Goal: Task Accomplishment & Management: Use online tool/utility

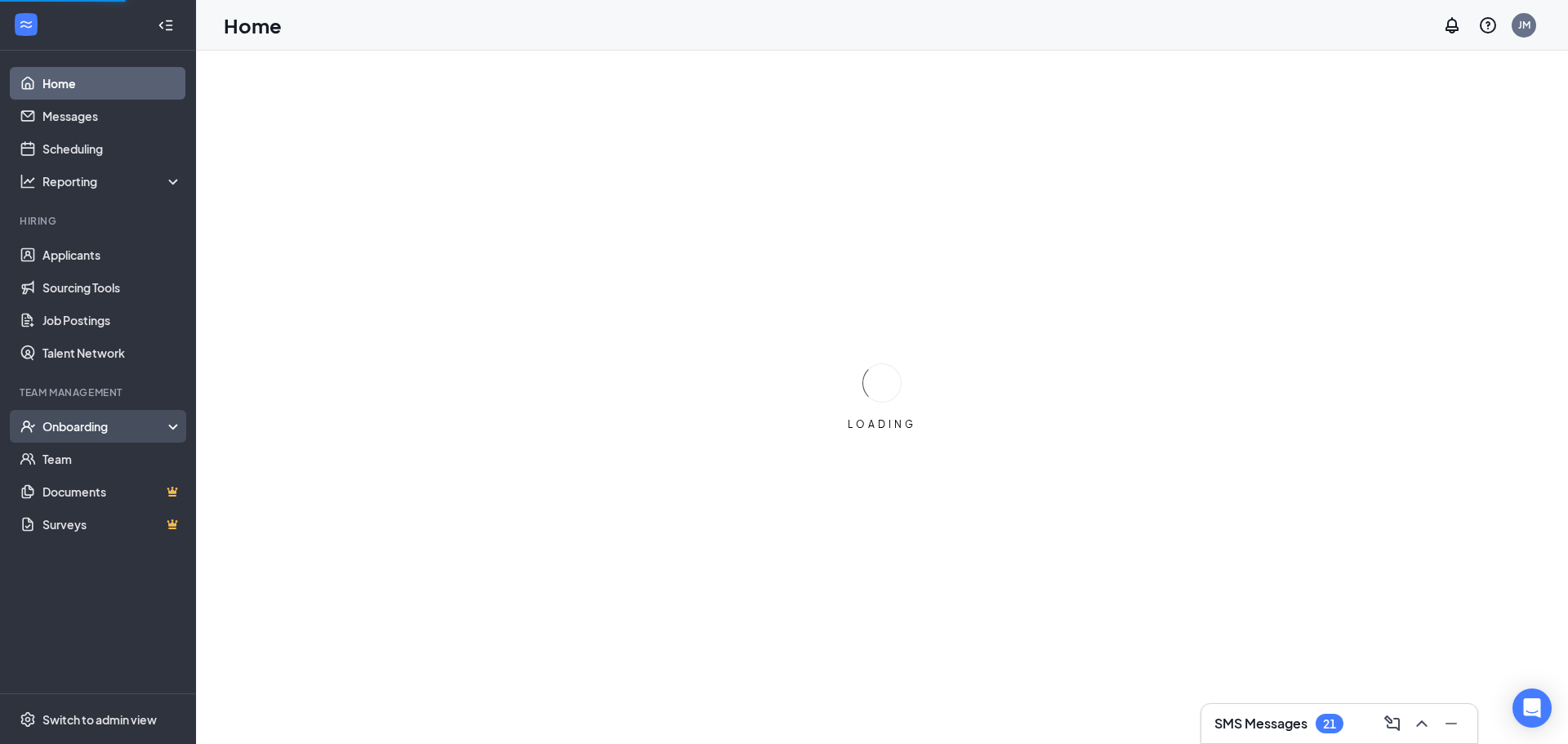
click at [104, 434] on div "Onboarding" at bounding box center [105, 427] width 125 height 17
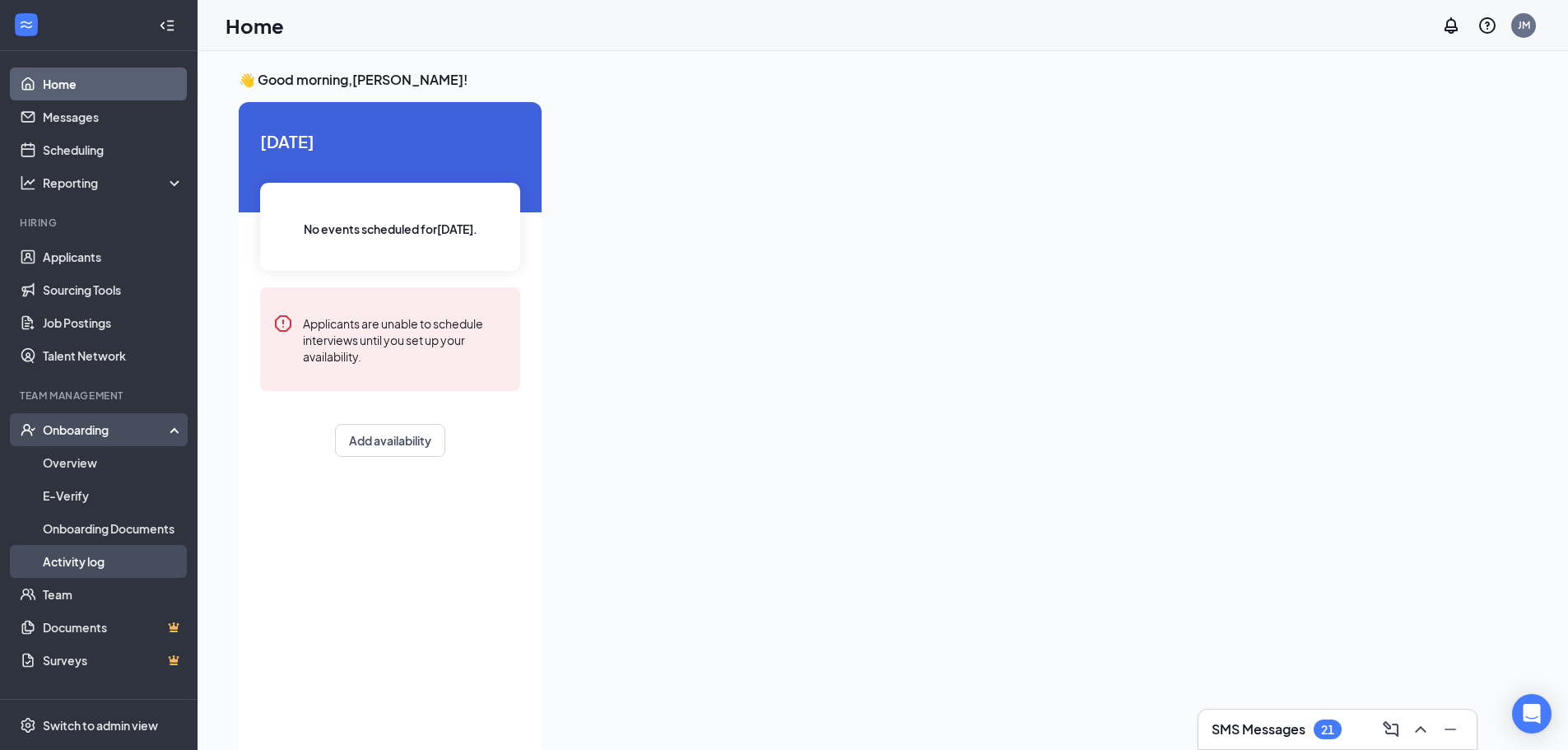
click at [90, 557] on link "Activity log" at bounding box center [112, 560] width 140 height 33
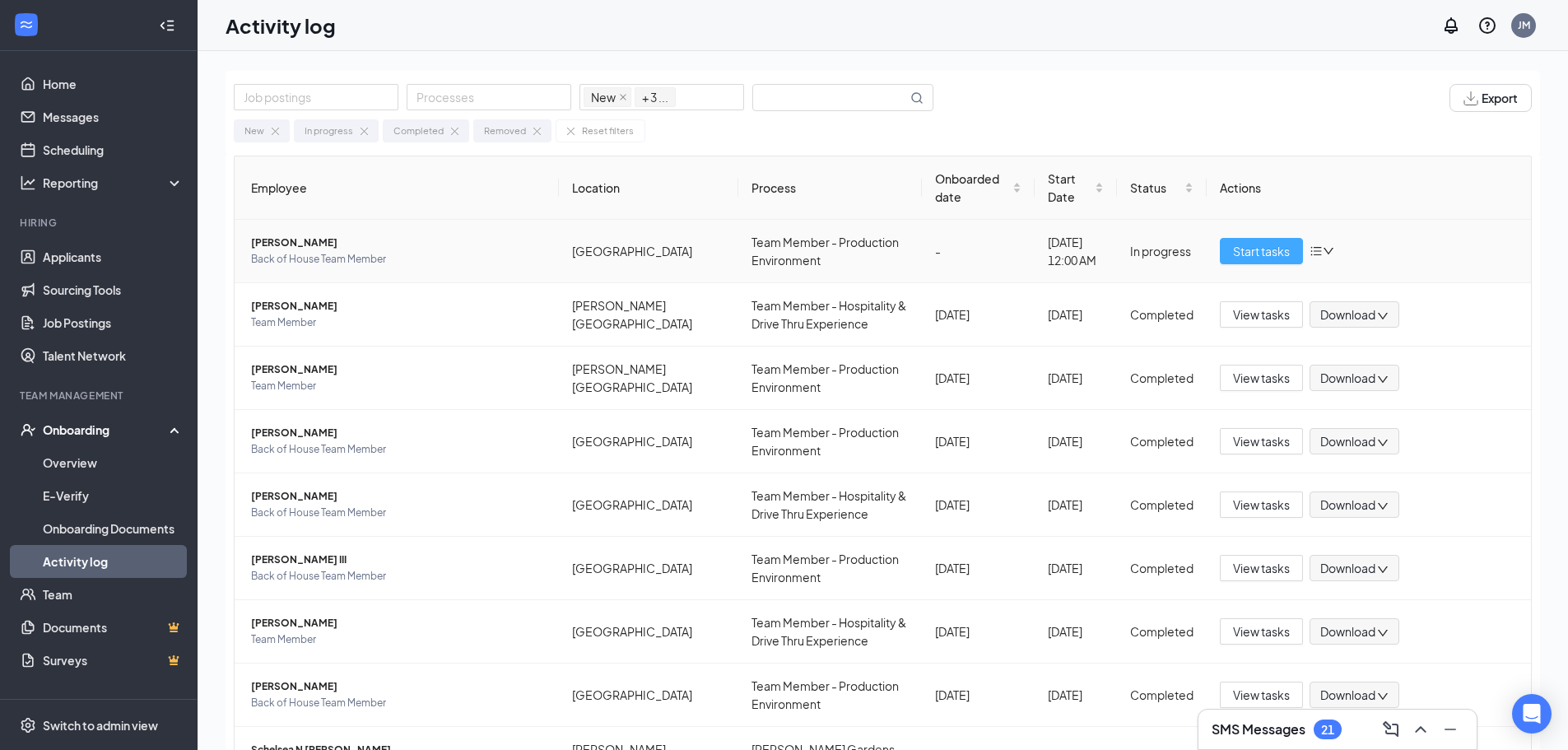
click at [1247, 257] on span "Start tasks" at bounding box center [1261, 250] width 57 height 18
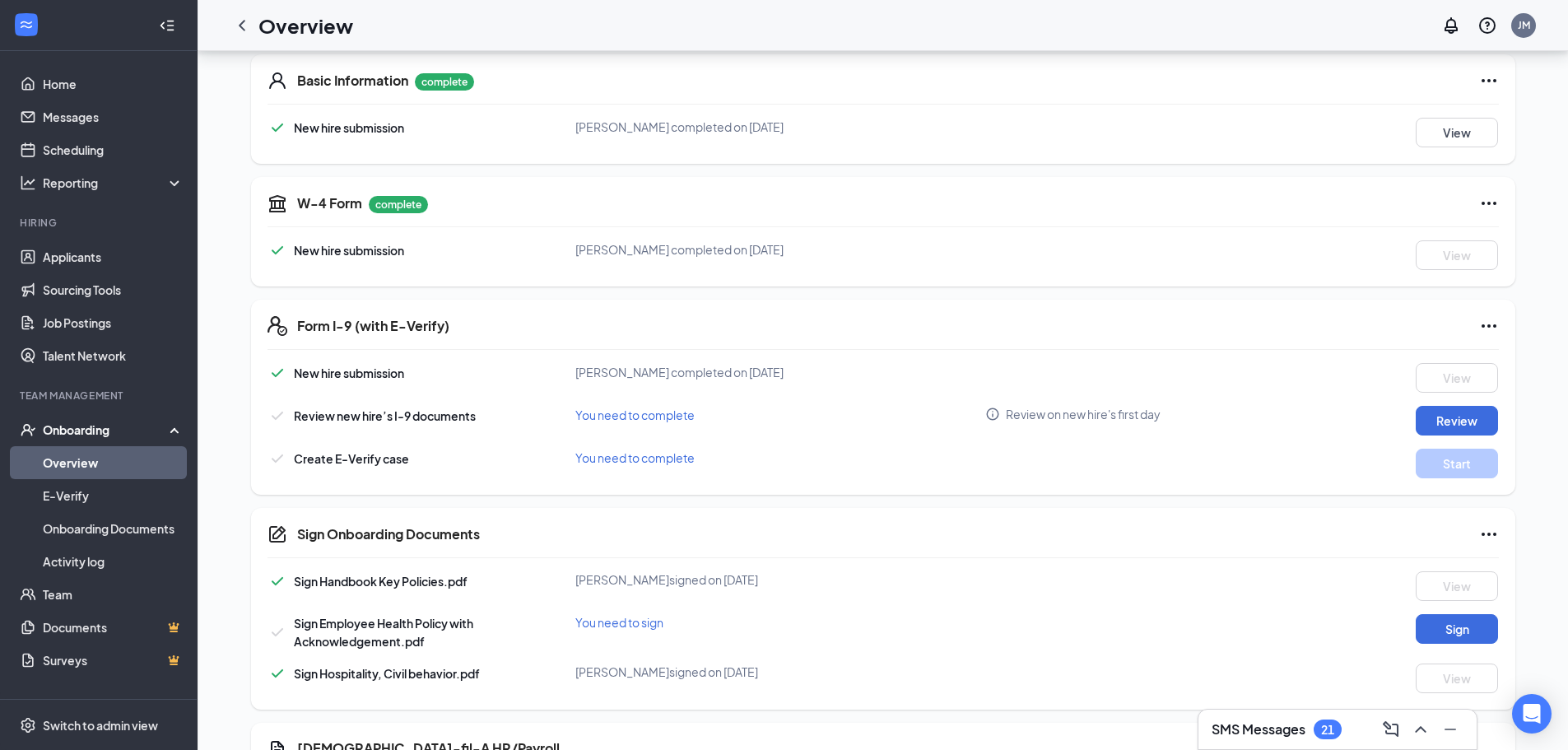
scroll to position [235, 0]
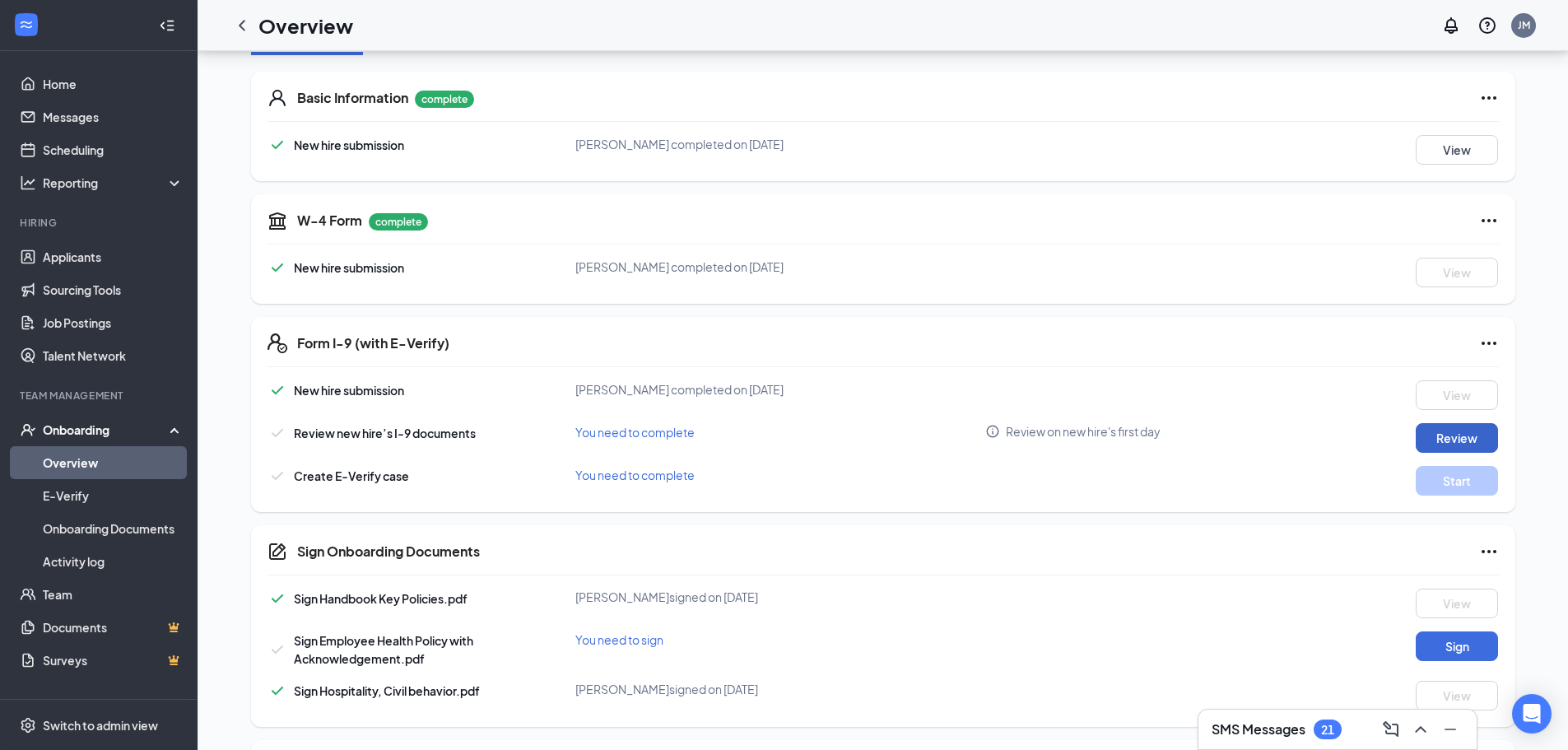
click at [1483, 438] on button "Review" at bounding box center [1457, 438] width 83 height 30
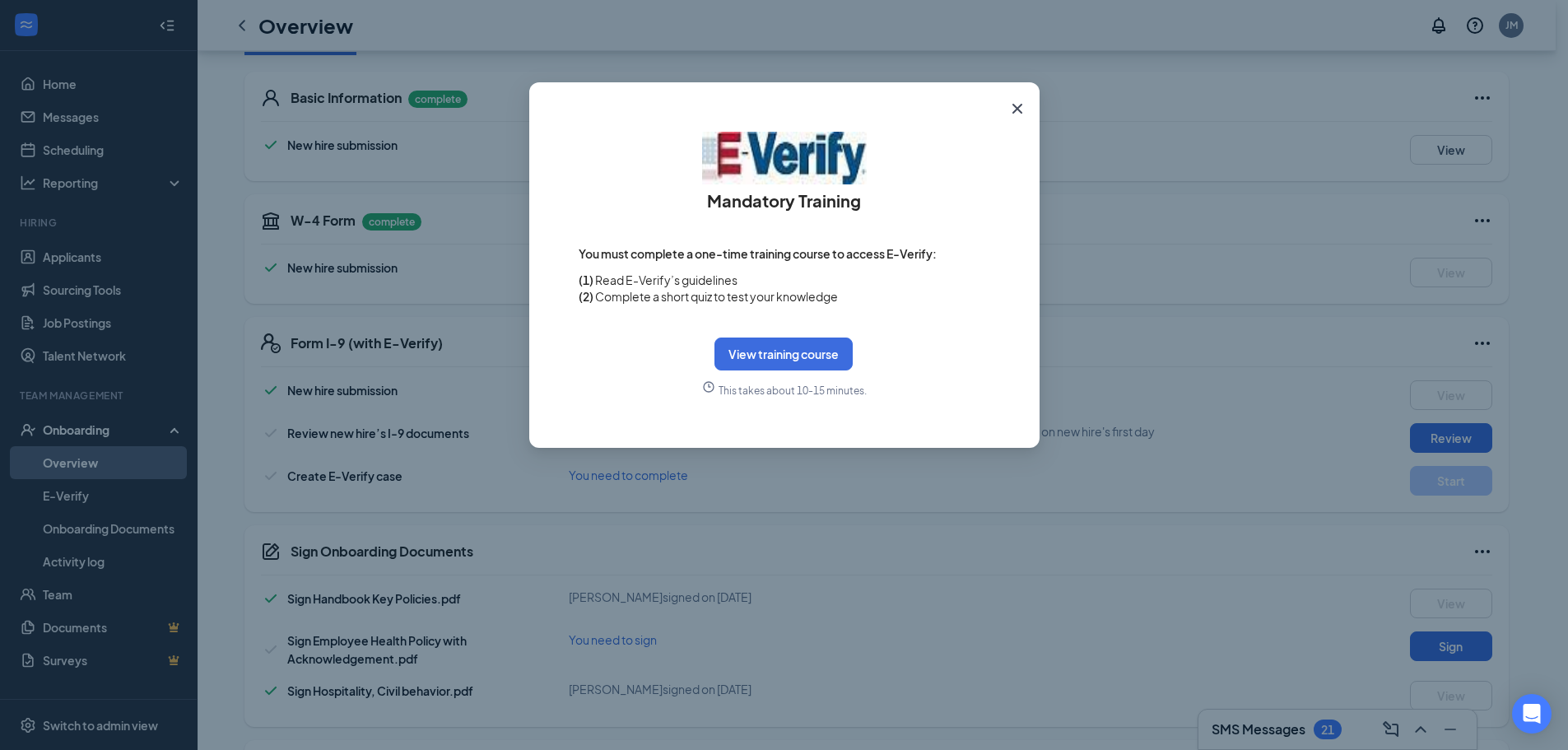
click at [1026, 112] on icon "Cross" at bounding box center [1016, 108] width 20 height 20
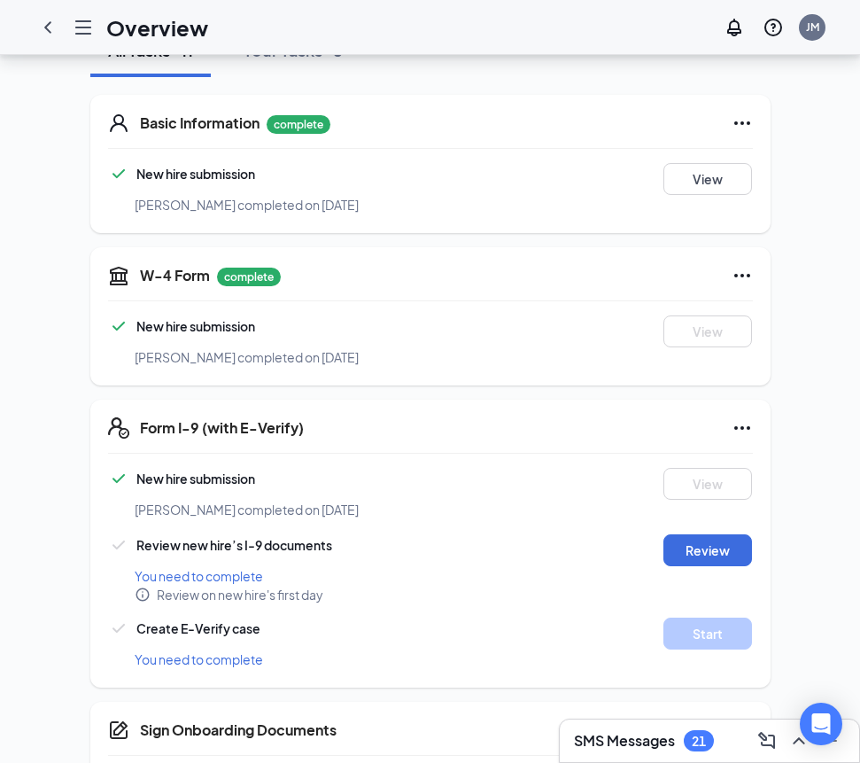
drag, startPoint x: 190, startPoint y: 227, endPoint x: 169, endPoint y: 219, distance: 22.7
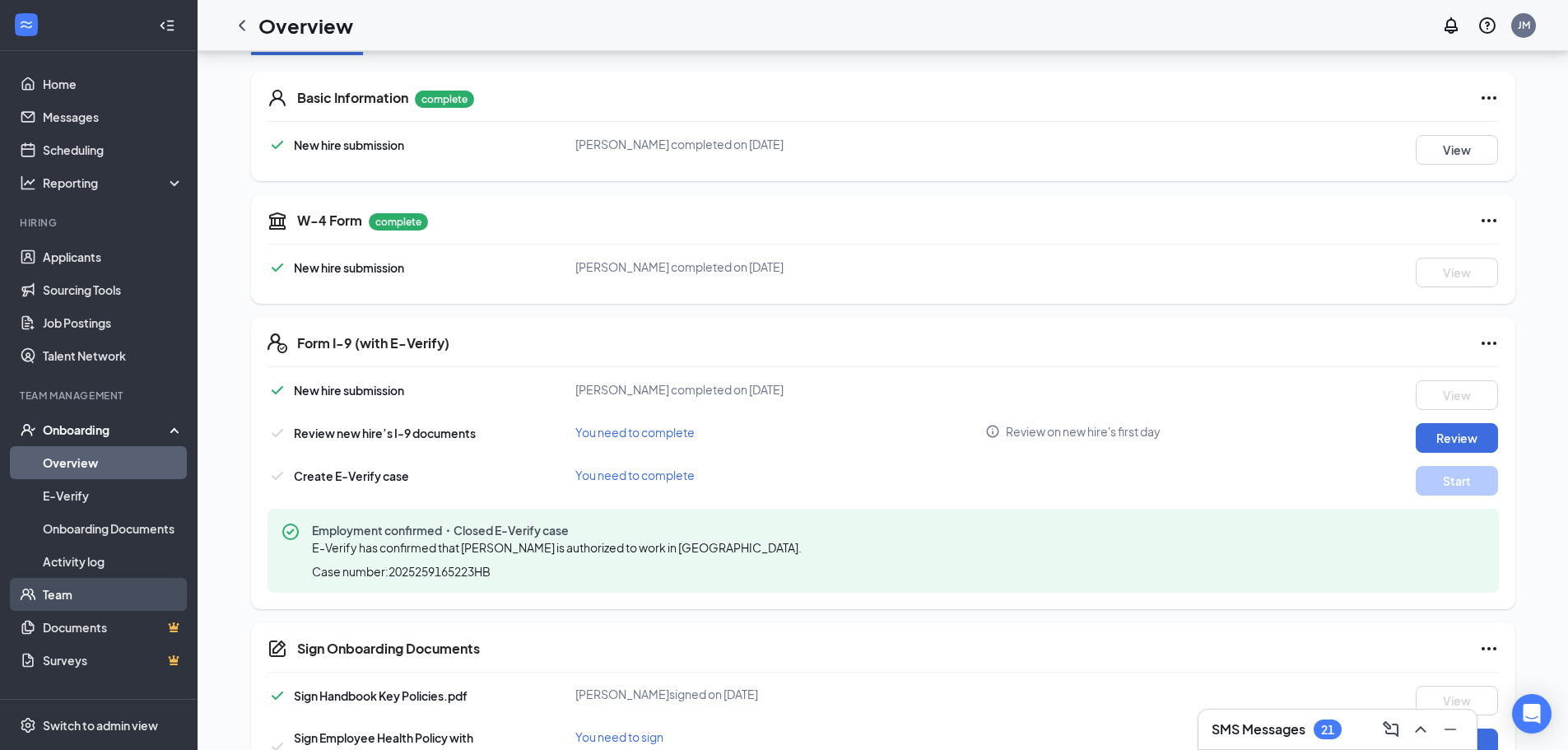
drag, startPoint x: 974, startPoint y: 185, endPoint x: 80, endPoint y: 590, distance: 981.5
drag, startPoint x: 80, startPoint y: 590, endPoint x: 32, endPoint y: 550, distance: 62.5
click at [43, 550] on link "Activity log" at bounding box center [112, 560] width 140 height 33
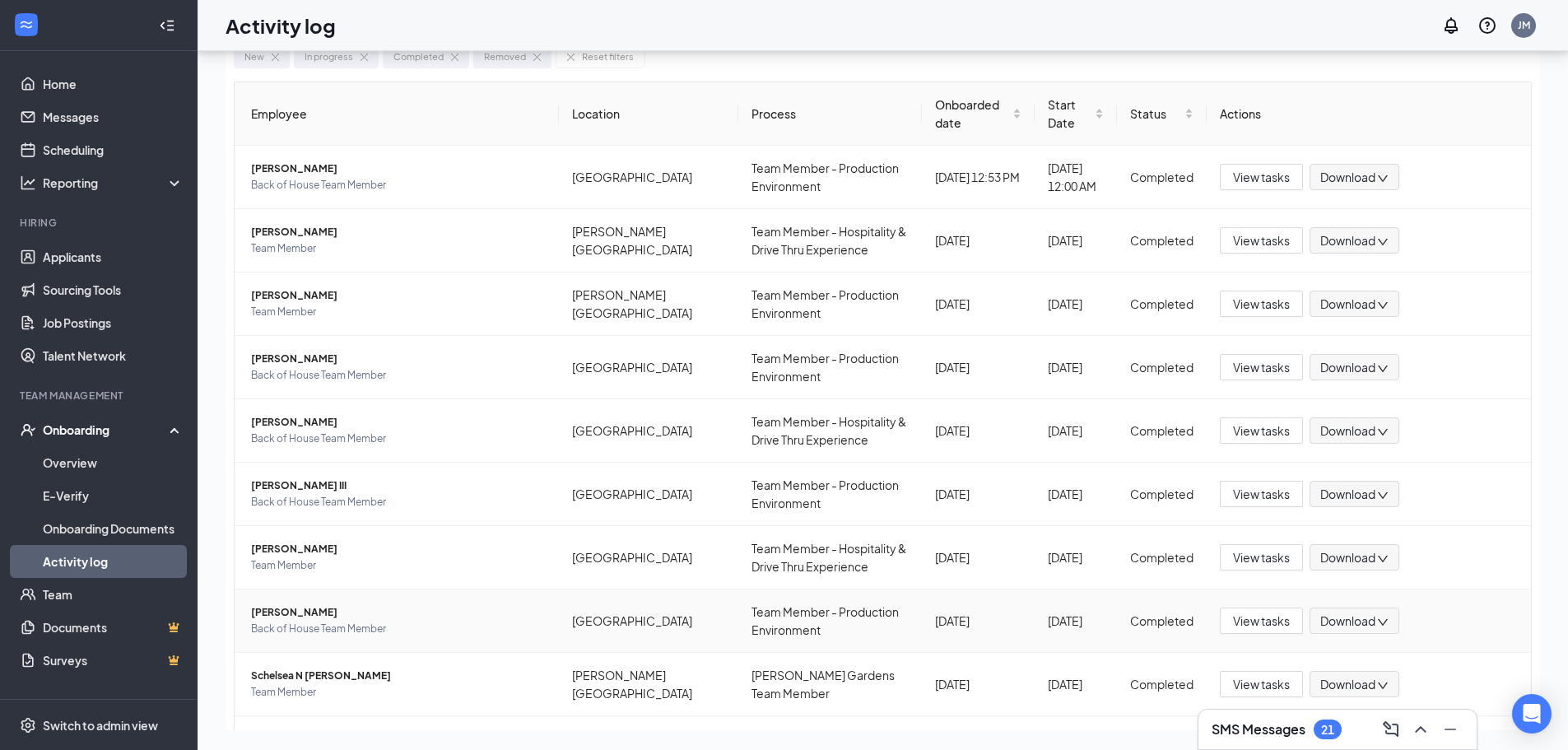
click at [43, 545] on link "Activity log" at bounding box center [112, 560] width 140 height 33
